Goal: Information Seeking & Learning: Learn about a topic

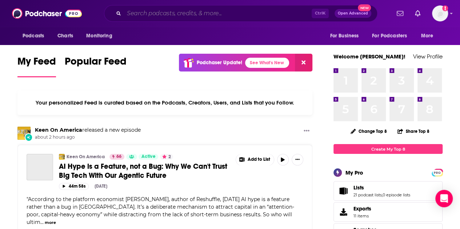
click at [173, 12] on input "Search podcasts, credits, & more..." at bounding box center [218, 14] width 188 height 12
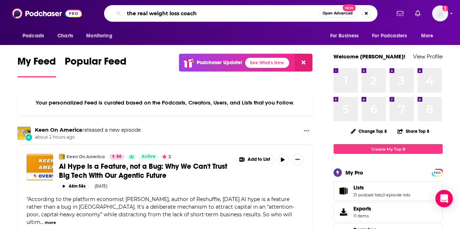
type input "the real weight loss coach"
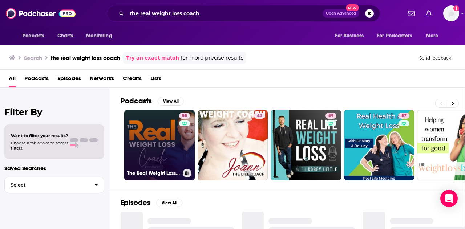
click at [169, 136] on link "55 The Real Weight Loss Coach" at bounding box center [159, 145] width 71 height 71
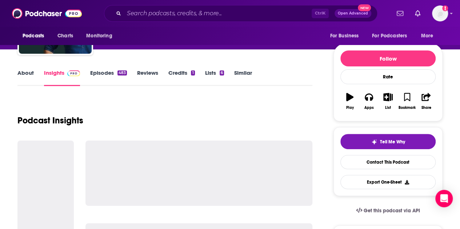
scroll to position [102, 0]
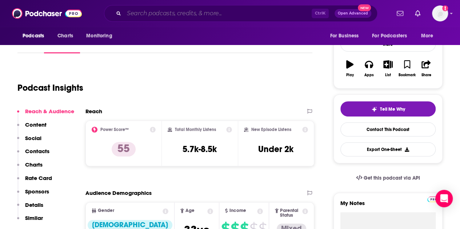
click at [162, 14] on input "Search podcasts, credits, & more..." at bounding box center [218, 14] width 188 height 12
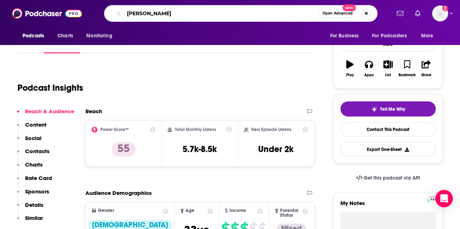
type input "[PERSON_NAME]"
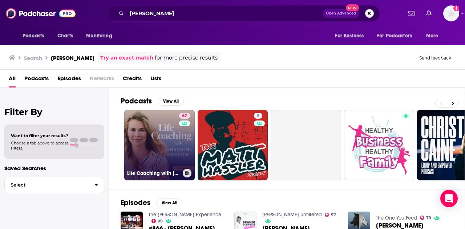
click at [153, 140] on link "67 Life Coaching with [PERSON_NAME]" at bounding box center [159, 145] width 71 height 71
